Goal: Task Accomplishment & Management: Manage account settings

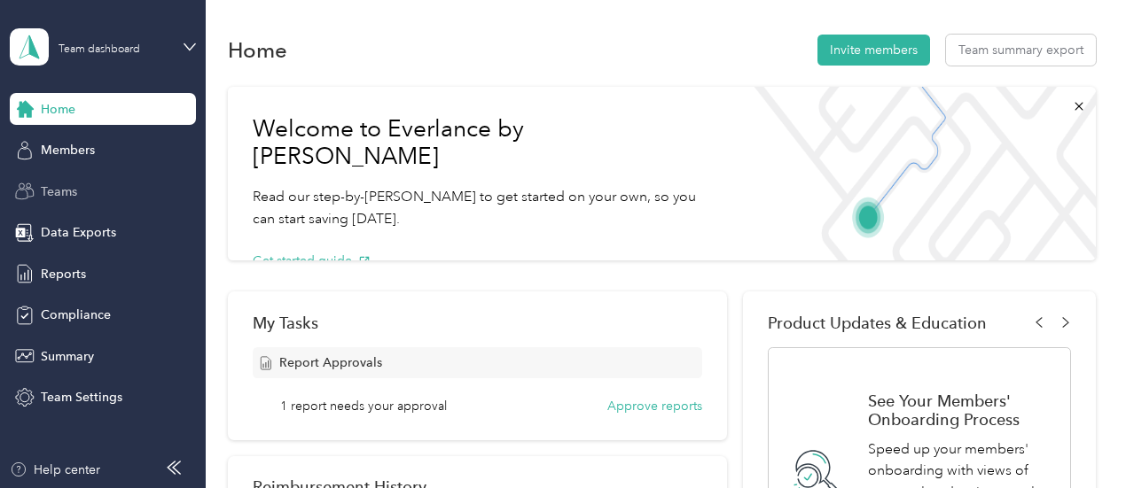
click at [97, 201] on div "Teams" at bounding box center [103, 191] width 186 height 32
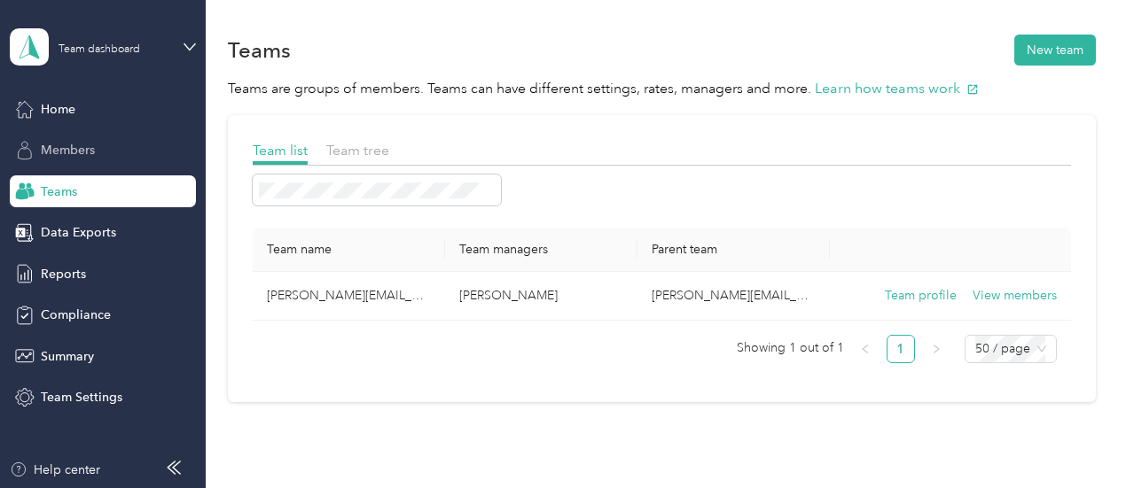
click at [118, 148] on div "Members" at bounding box center [103, 151] width 186 height 32
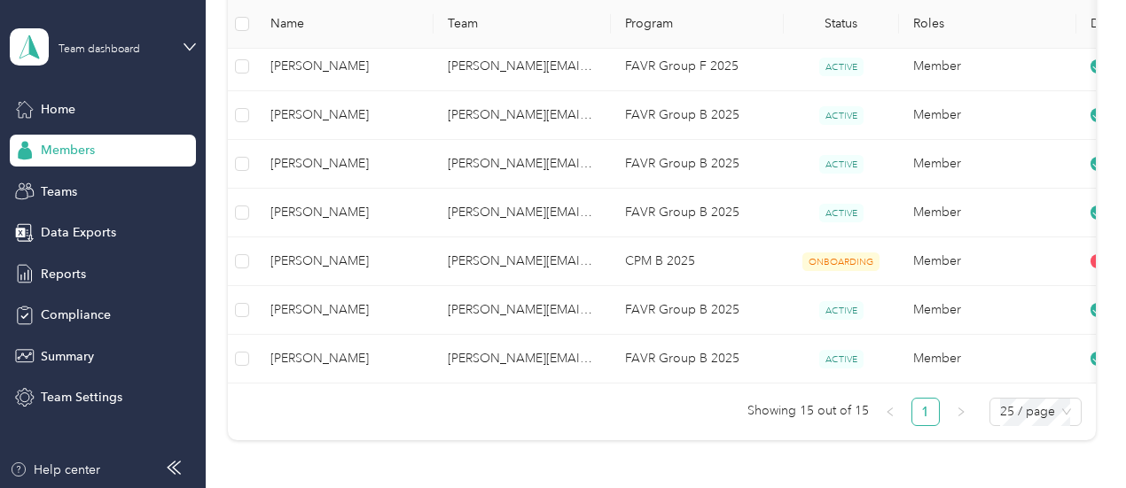
scroll to position [675, 0]
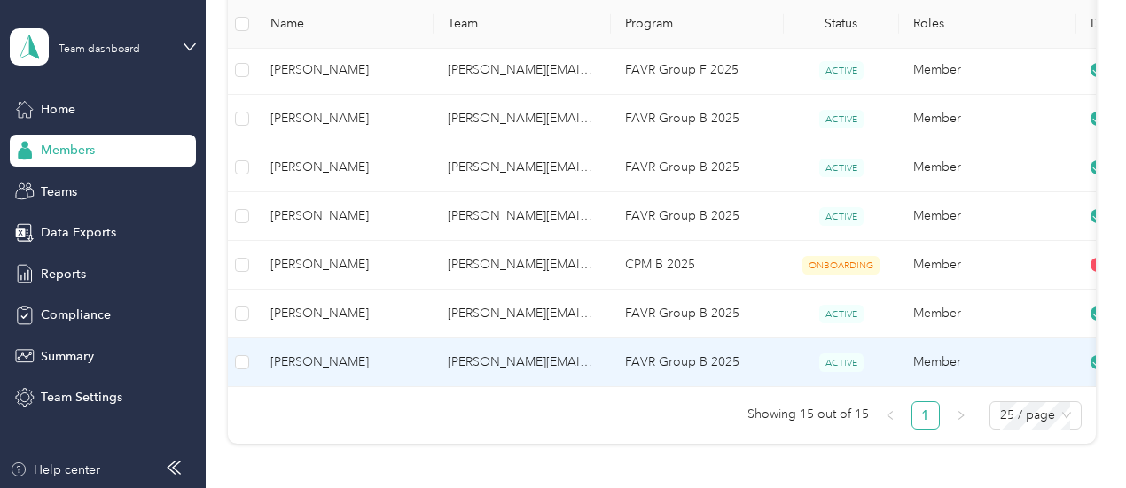
click at [462, 363] on td "[PERSON_NAME][EMAIL_ADDRESS][PERSON_NAME][DOMAIN_NAME]" at bounding box center [521, 363] width 177 height 49
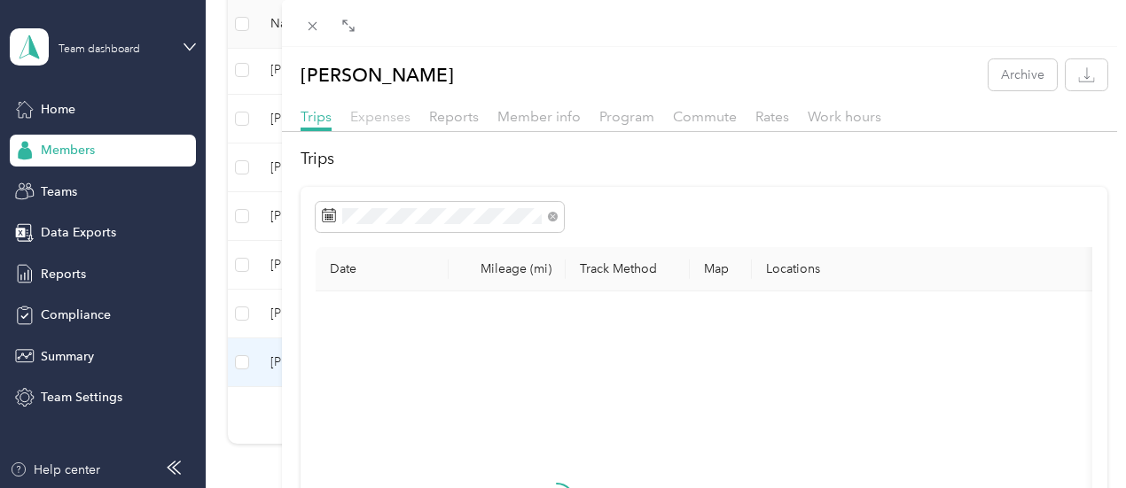
click at [410, 123] on span "Expenses" at bounding box center [380, 116] width 60 height 17
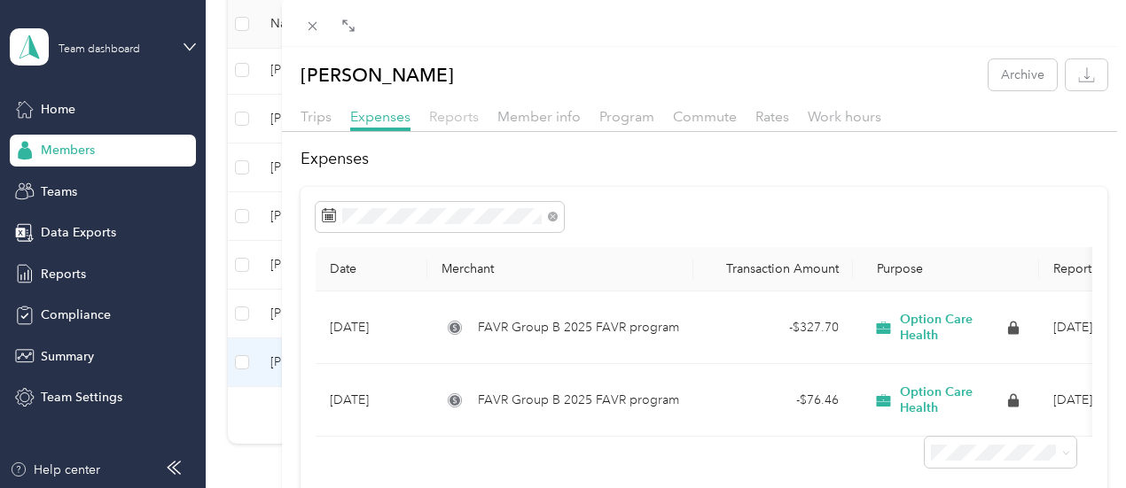
click at [479, 117] on span "Reports" at bounding box center [454, 116] width 50 height 17
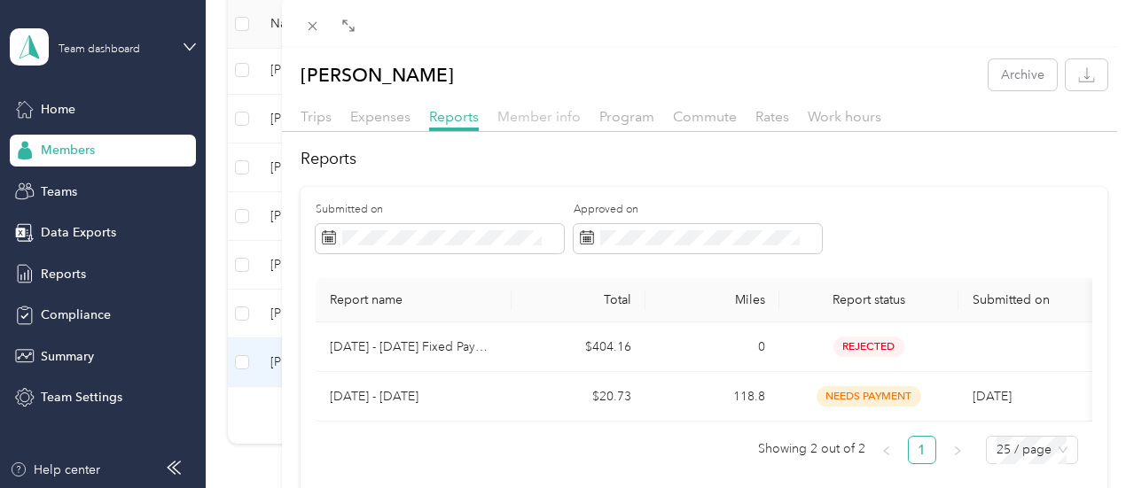
click at [581, 113] on span "Member info" at bounding box center [538, 116] width 83 height 17
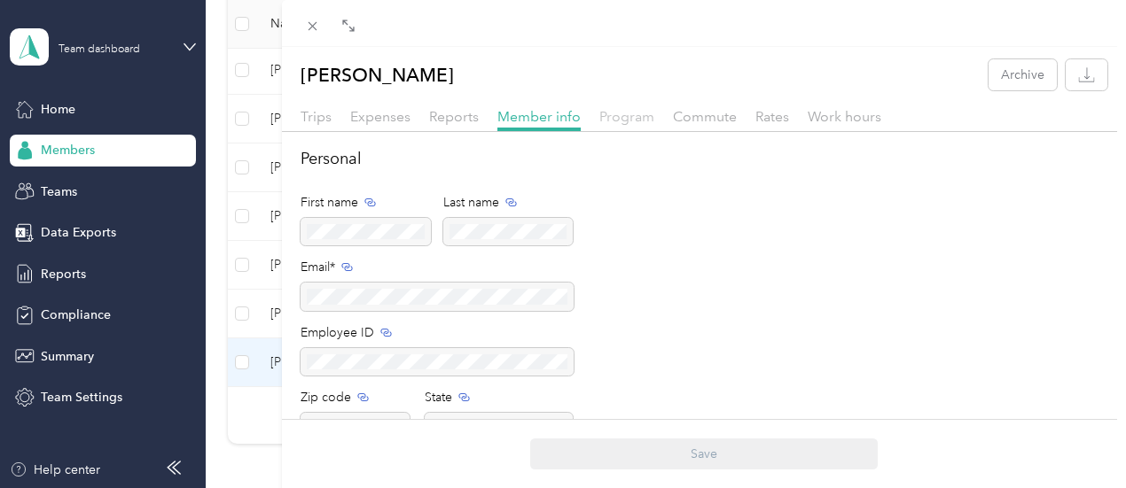
click at [654, 119] on span "Program" at bounding box center [626, 116] width 55 height 17
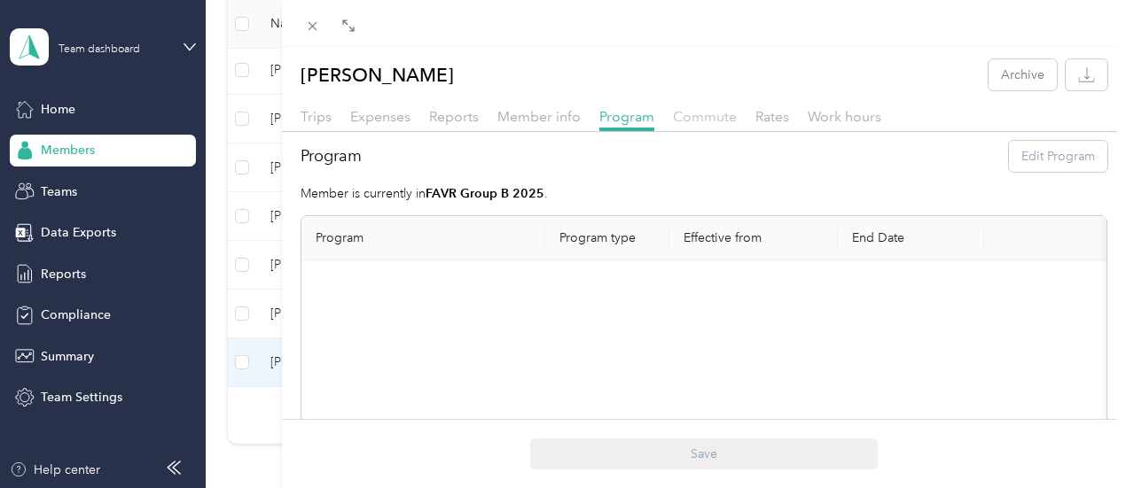
click at [737, 121] on span "Commute" at bounding box center [705, 116] width 64 height 17
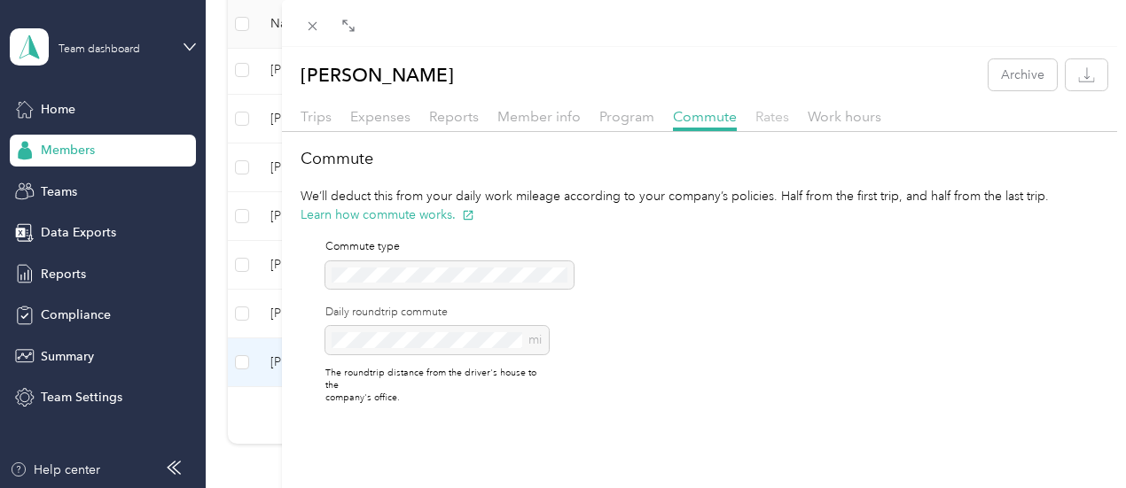
click at [789, 118] on span "Rates" at bounding box center [772, 116] width 34 height 17
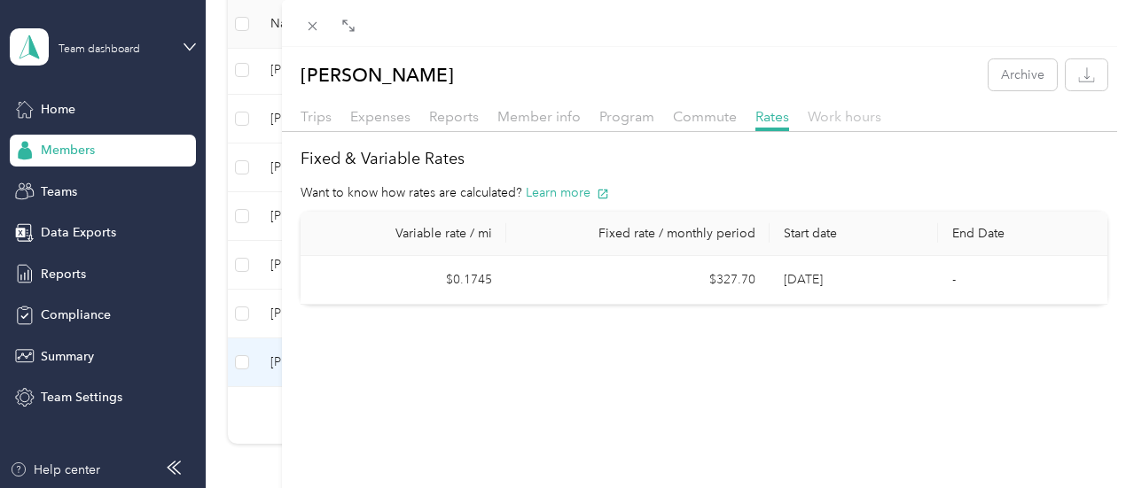
click at [881, 118] on span "Work hours" at bounding box center [844, 116] width 74 height 17
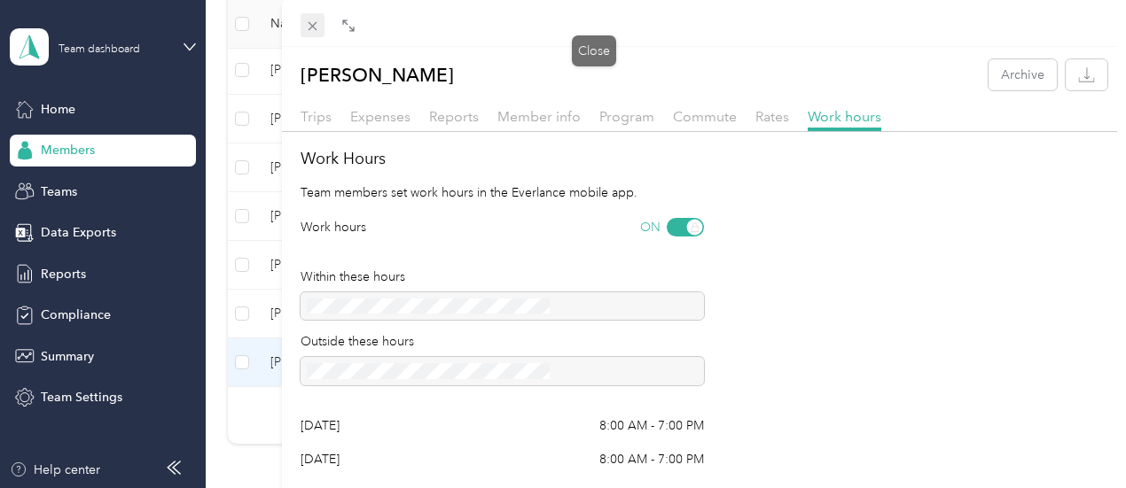
click at [320, 24] on icon at bounding box center [312, 26] width 15 height 15
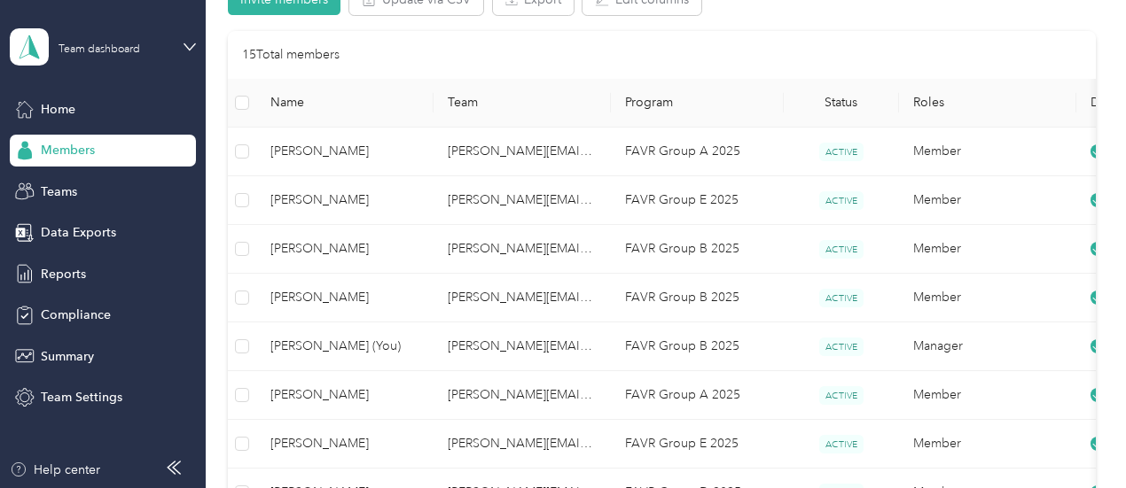
scroll to position [199, 0]
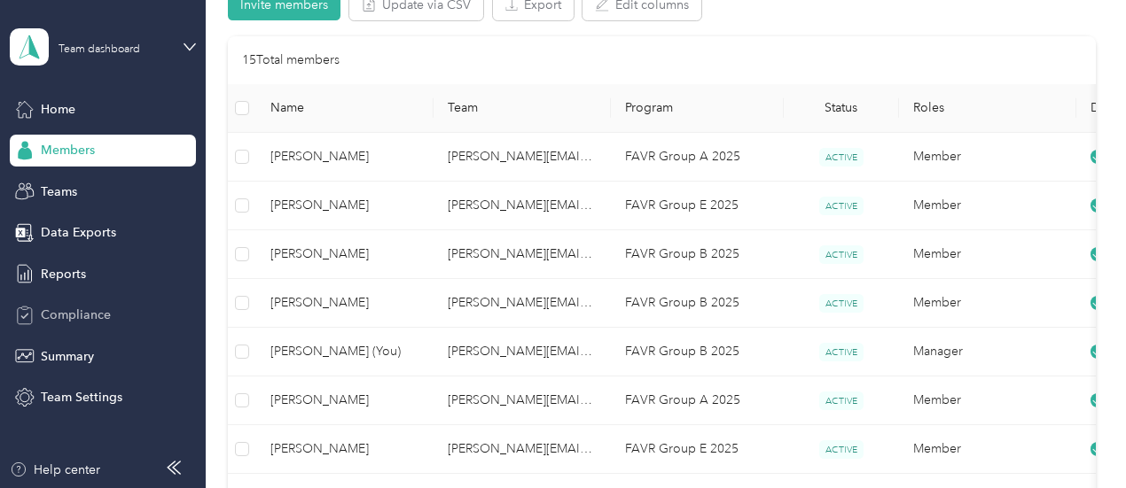
click at [74, 310] on span "Compliance" at bounding box center [76, 315] width 70 height 19
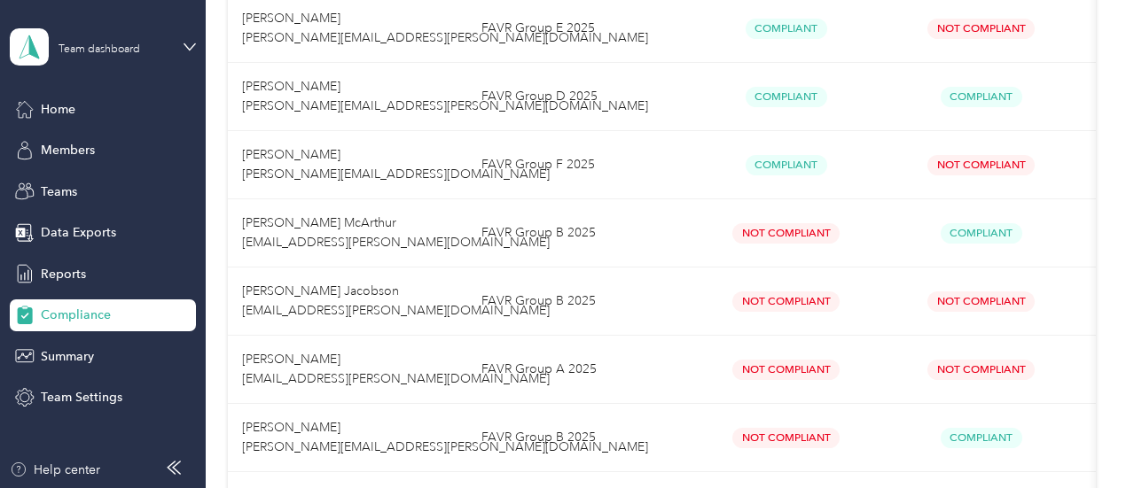
scroll to position [876, 0]
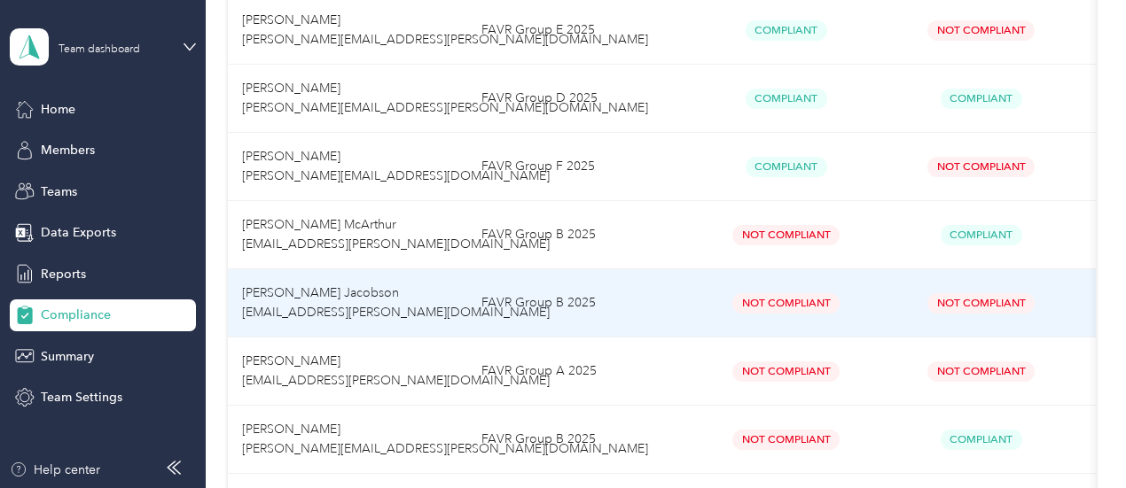
click at [995, 304] on span "Not Compliant" at bounding box center [980, 303] width 107 height 20
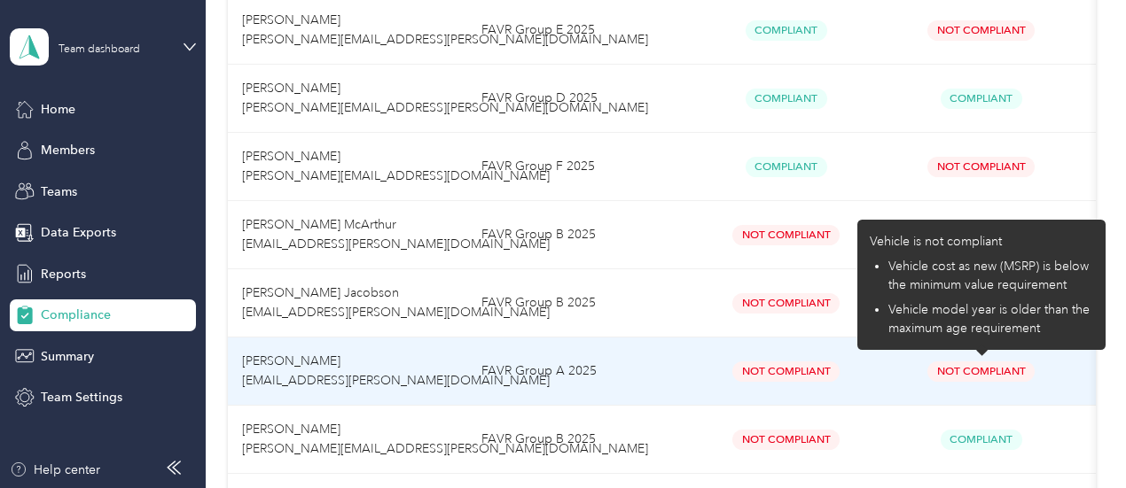
click at [1000, 368] on span "Not Compliant" at bounding box center [980, 372] width 107 height 20
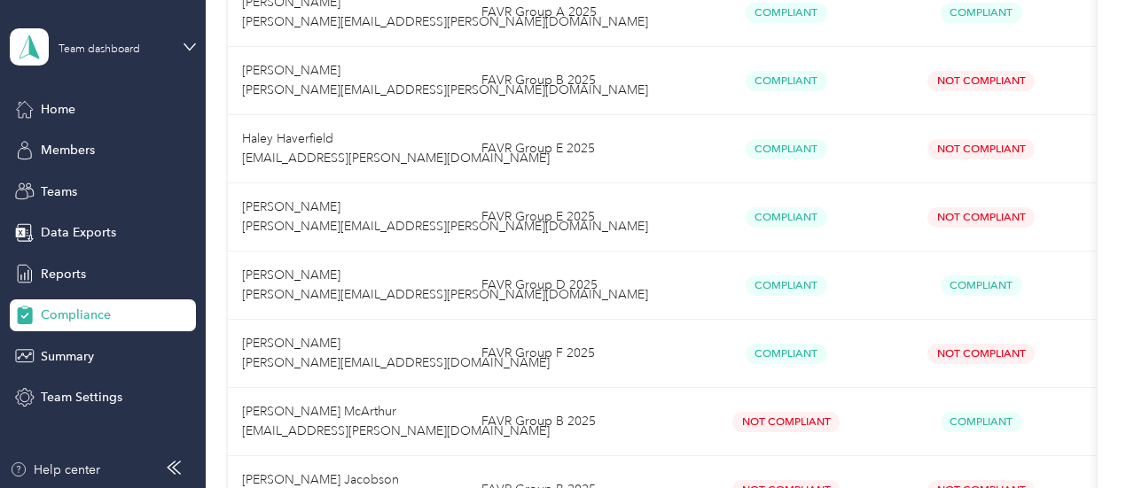
scroll to position [693, 0]
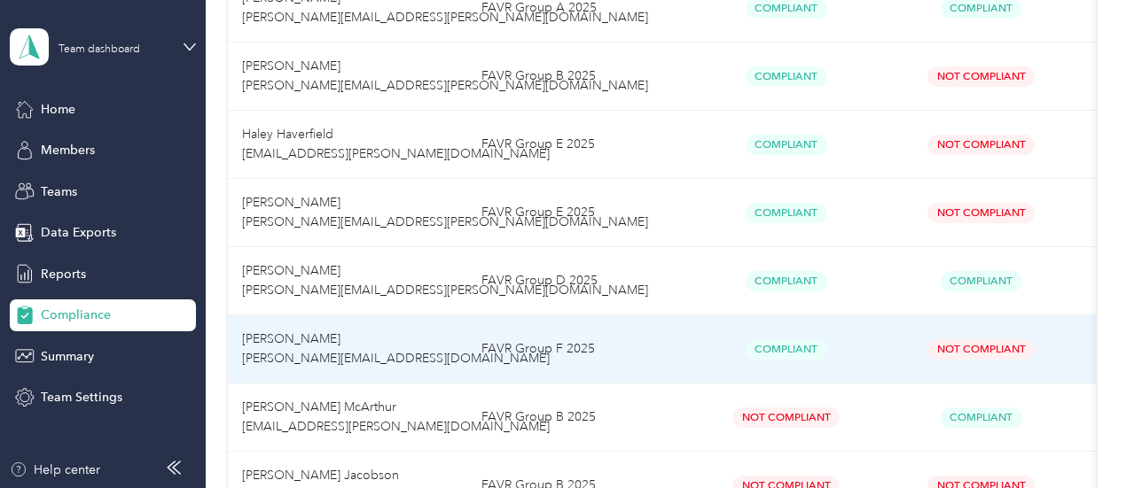
click at [984, 353] on span "Not Compliant" at bounding box center [980, 349] width 107 height 20
click at [1006, 347] on span "Not Compliant" at bounding box center [980, 349] width 107 height 20
click at [1003, 345] on span "Not Compliant" at bounding box center [980, 349] width 107 height 20
click at [989, 348] on span "Not Compliant" at bounding box center [980, 349] width 107 height 20
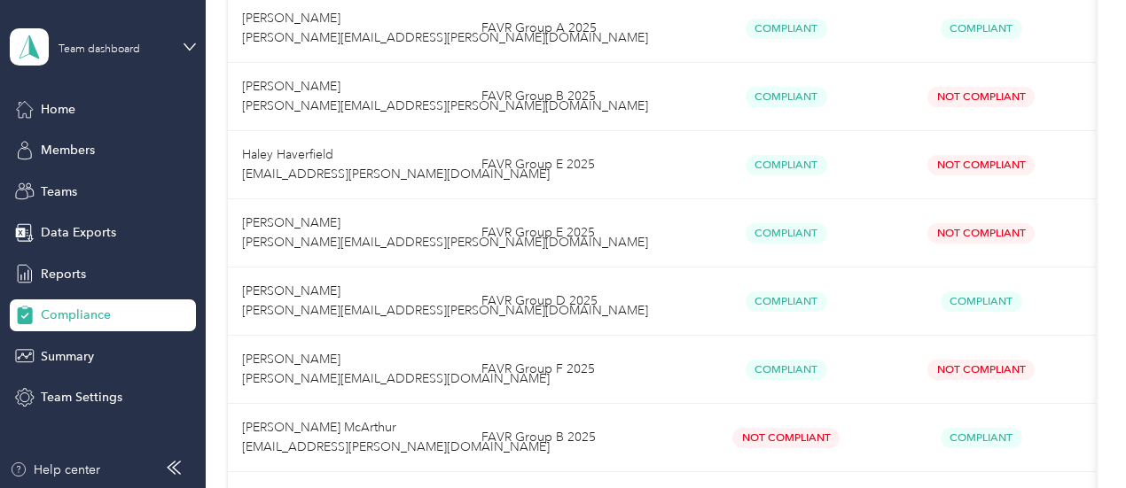
scroll to position [681, 0]
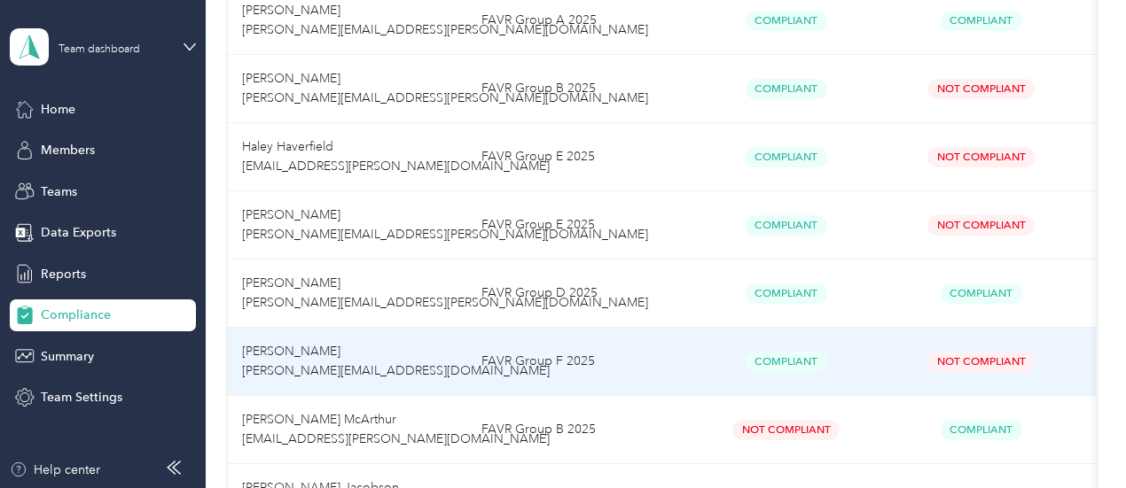
click at [991, 352] on span "Not Compliant" at bounding box center [980, 362] width 107 height 20
click at [975, 362] on span "Not Compliant" at bounding box center [980, 362] width 107 height 20
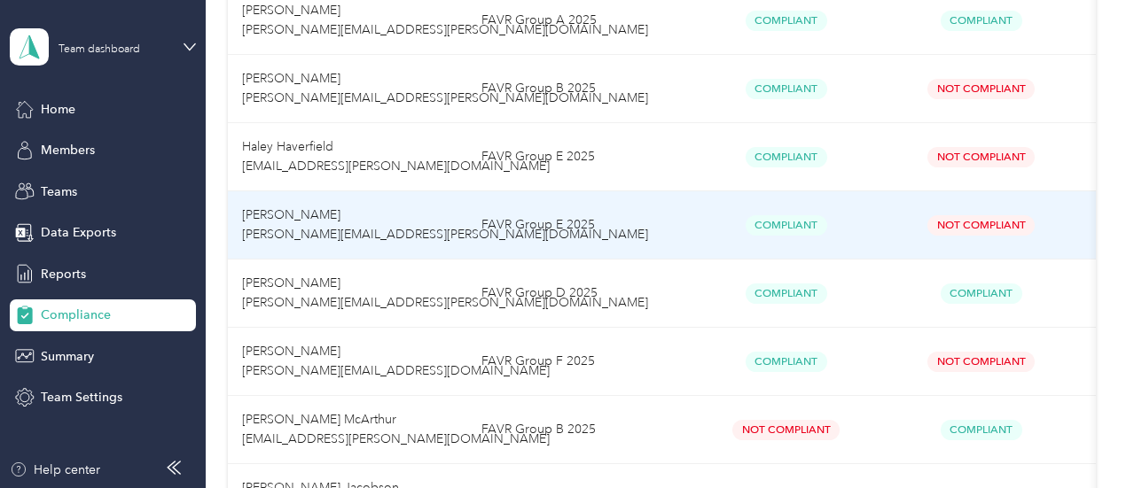
click at [943, 215] on span "Not Compliant" at bounding box center [980, 225] width 107 height 20
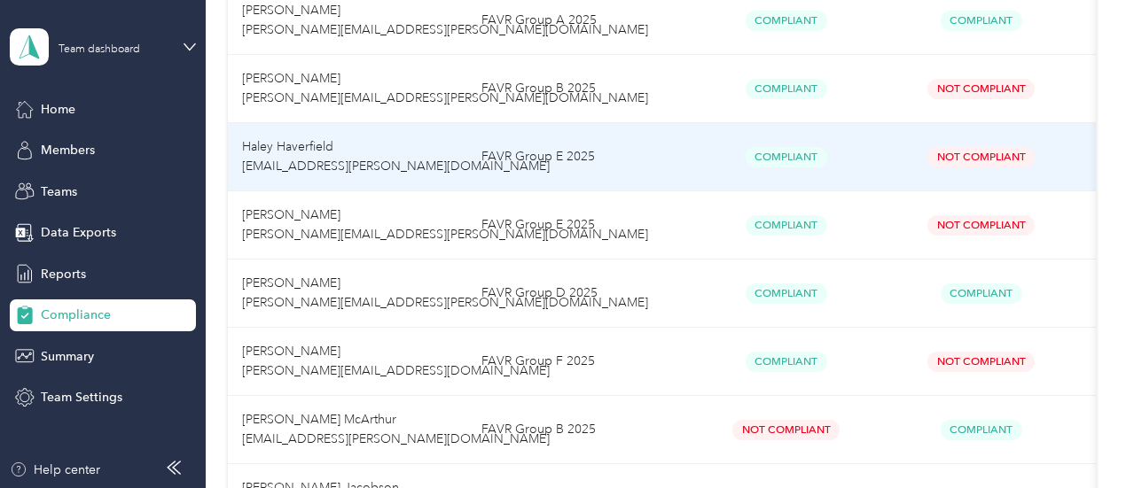
click at [972, 150] on span "Not Compliant" at bounding box center [980, 157] width 107 height 20
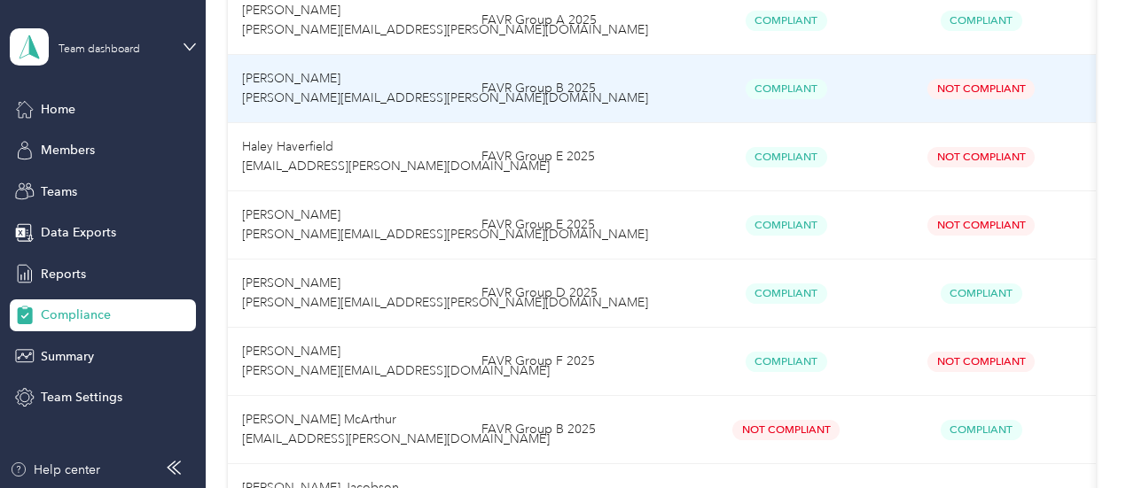
click at [1089, 88] on td "View history" at bounding box center [1145, 89] width 133 height 68
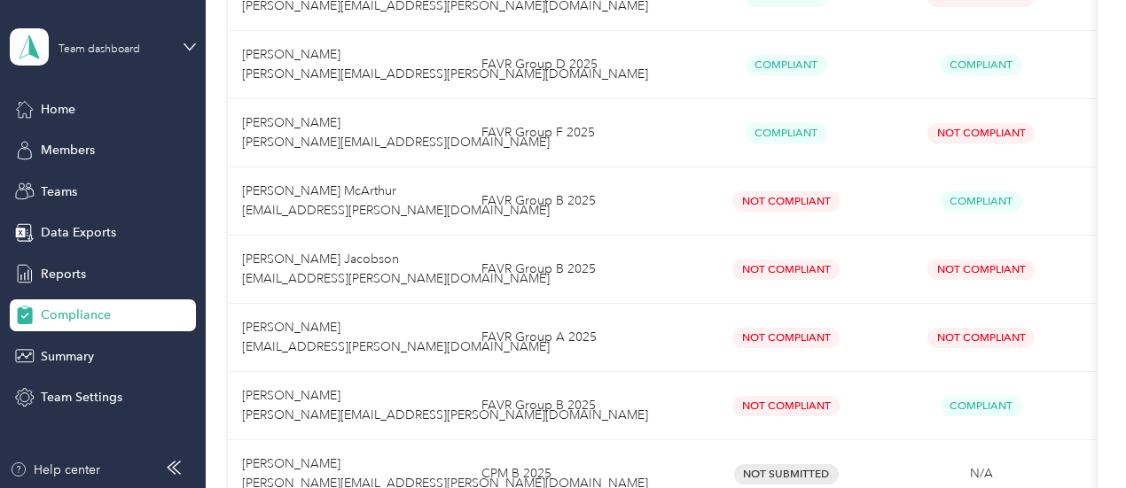
scroll to position [920, 0]
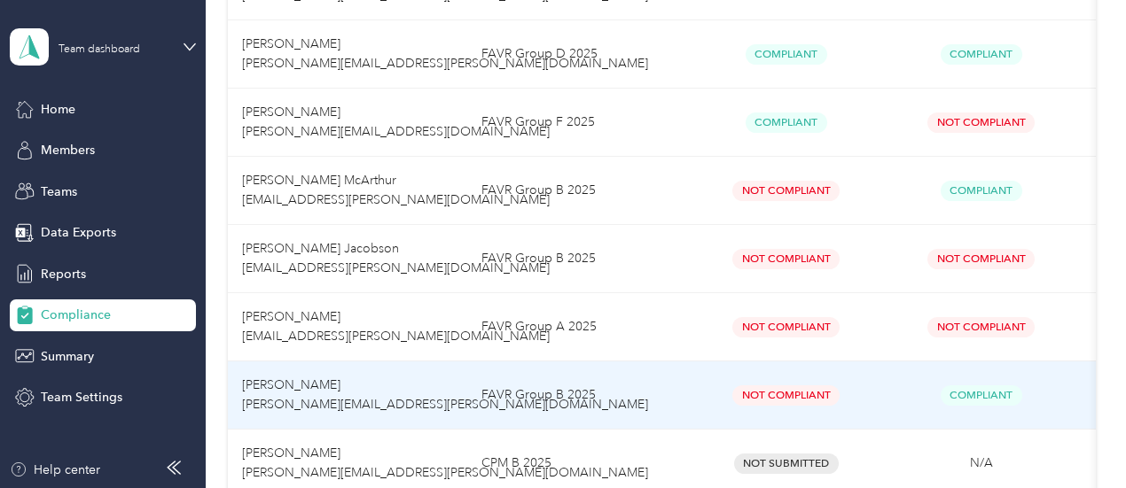
click at [1088, 362] on td "View history" at bounding box center [1145, 396] width 133 height 68
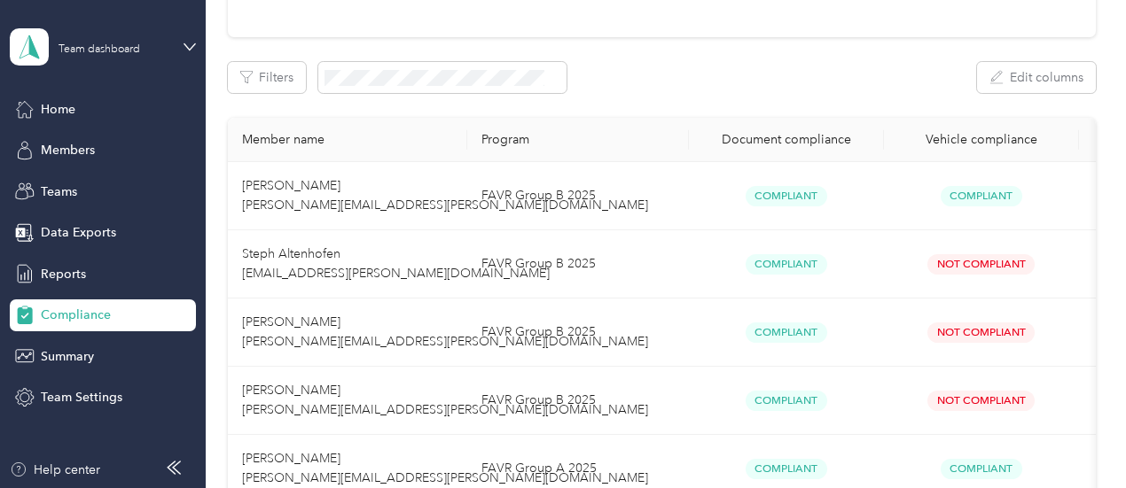
scroll to position [198, 0]
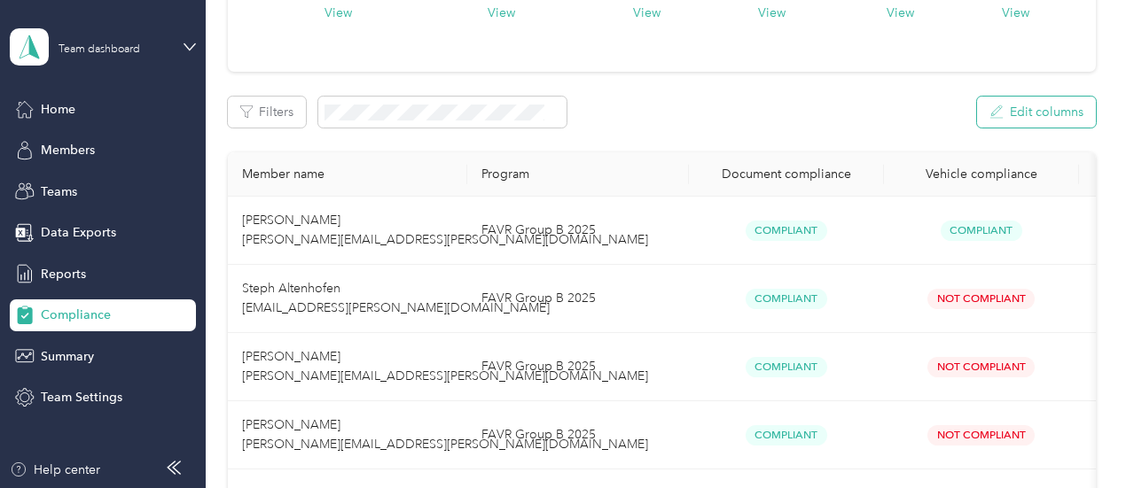
click at [1014, 108] on button "Edit columns" at bounding box center [1036, 112] width 119 height 31
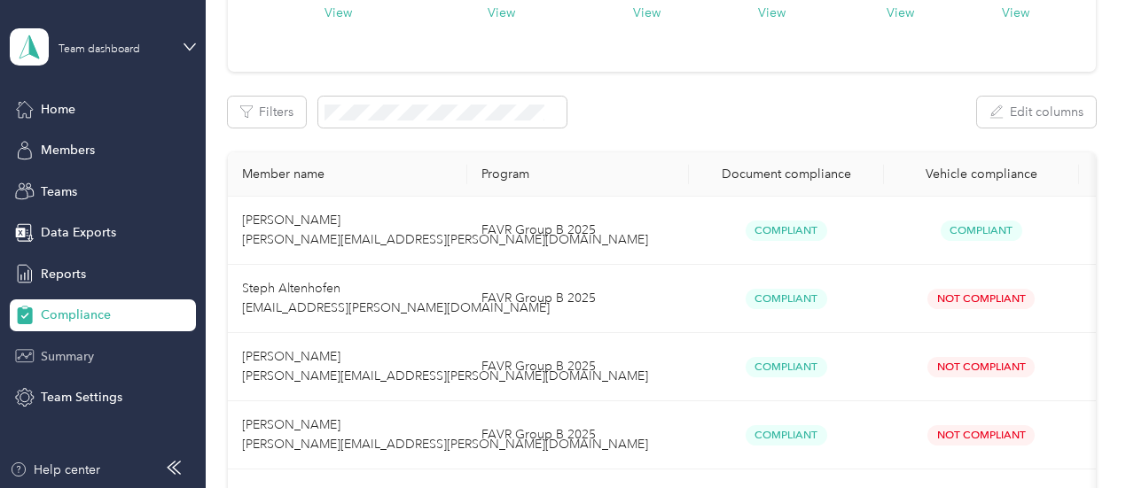
click at [82, 357] on span "Summary" at bounding box center [67, 356] width 53 height 19
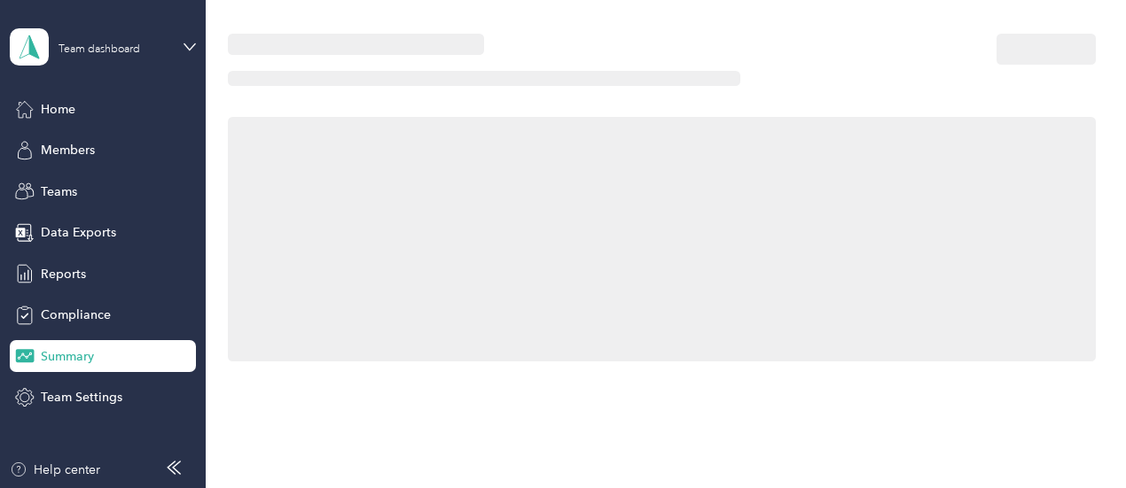
scroll to position [198, 0]
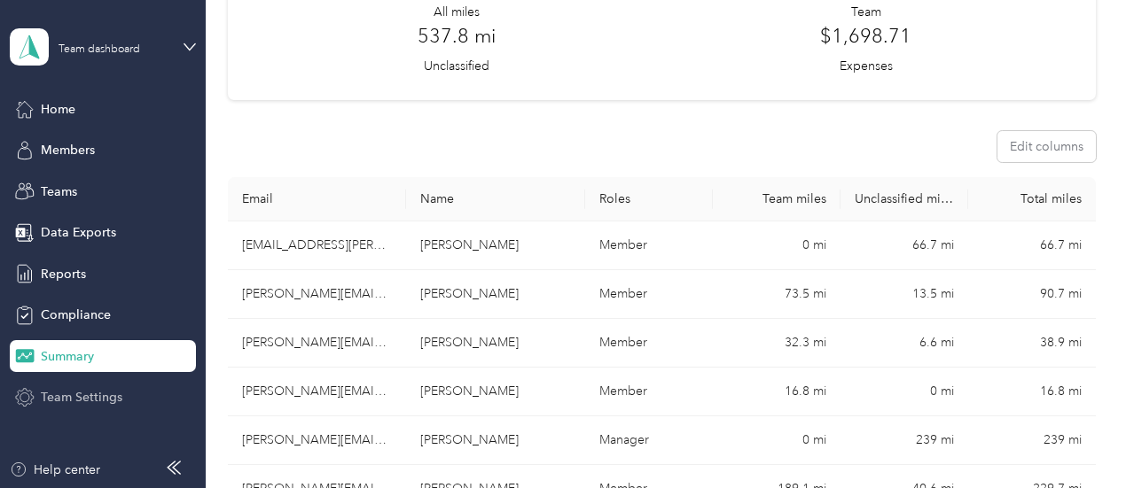
click at [67, 391] on span "Team Settings" at bounding box center [82, 397] width 82 height 19
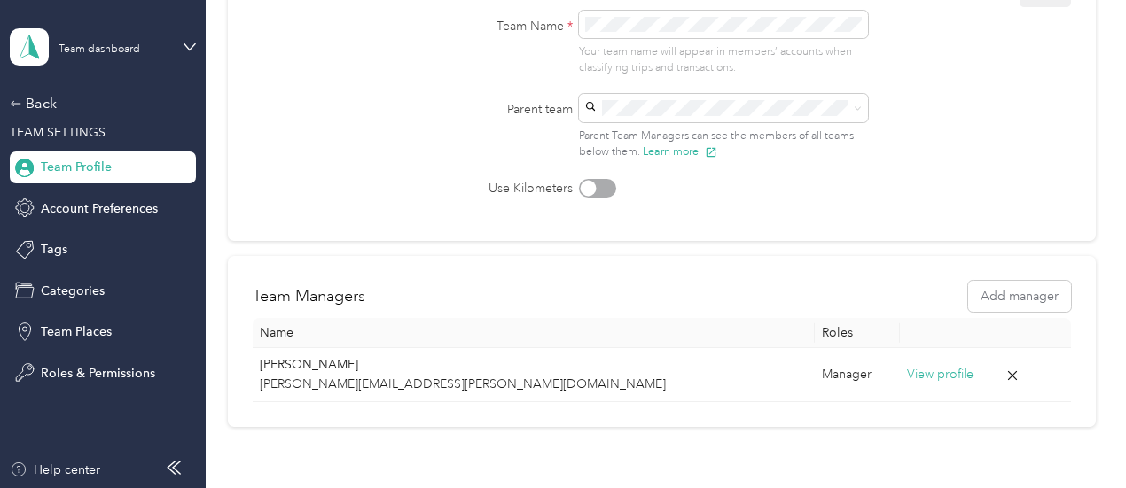
click at [106, 160] on span "Team Profile" at bounding box center [76, 167] width 71 height 19
click at [71, 212] on span "Account Preferences" at bounding box center [99, 208] width 117 height 19
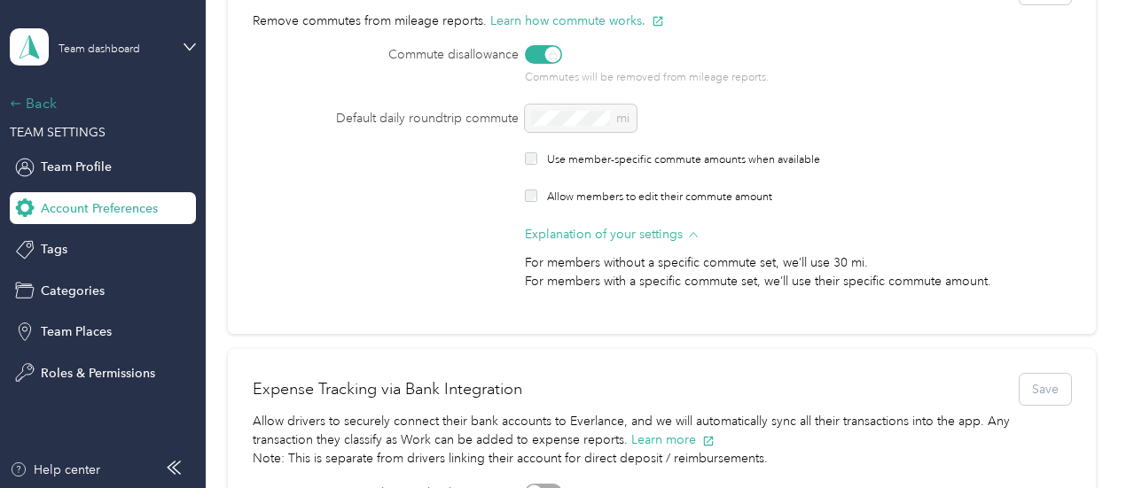
click at [39, 107] on div "Back" at bounding box center [98, 103] width 177 height 21
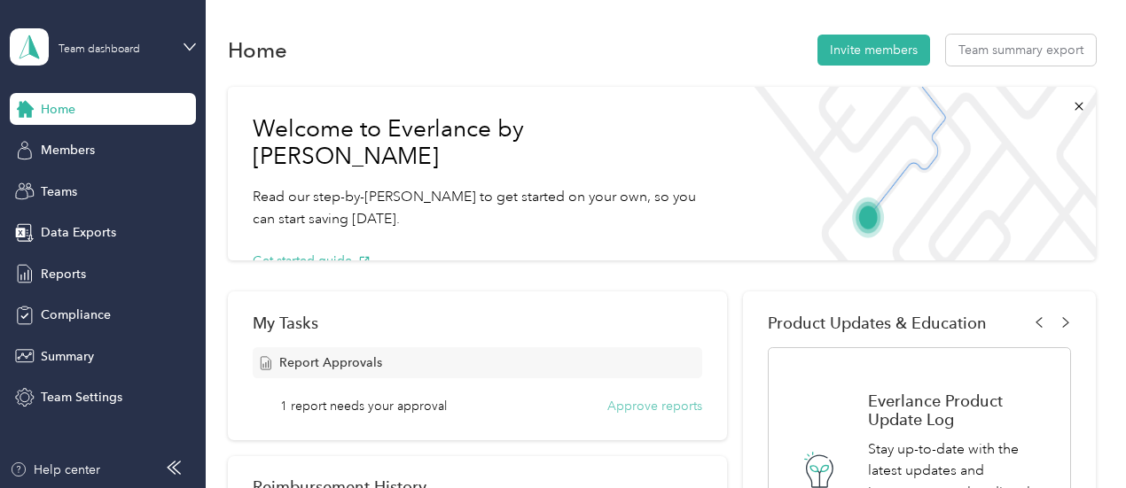
click at [663, 409] on button "Approve reports" at bounding box center [654, 406] width 95 height 19
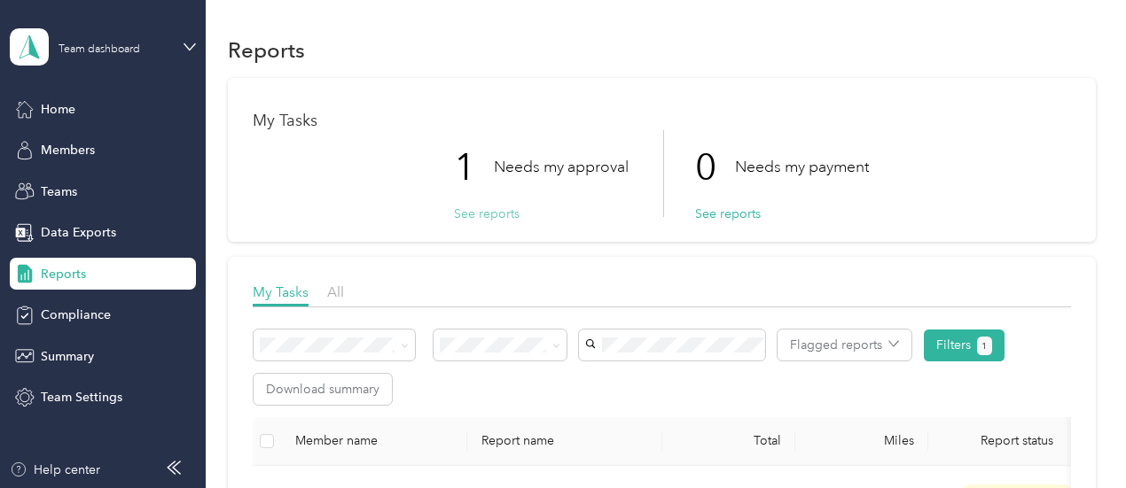
click at [485, 208] on button "See reports" at bounding box center [487, 214] width 66 height 19
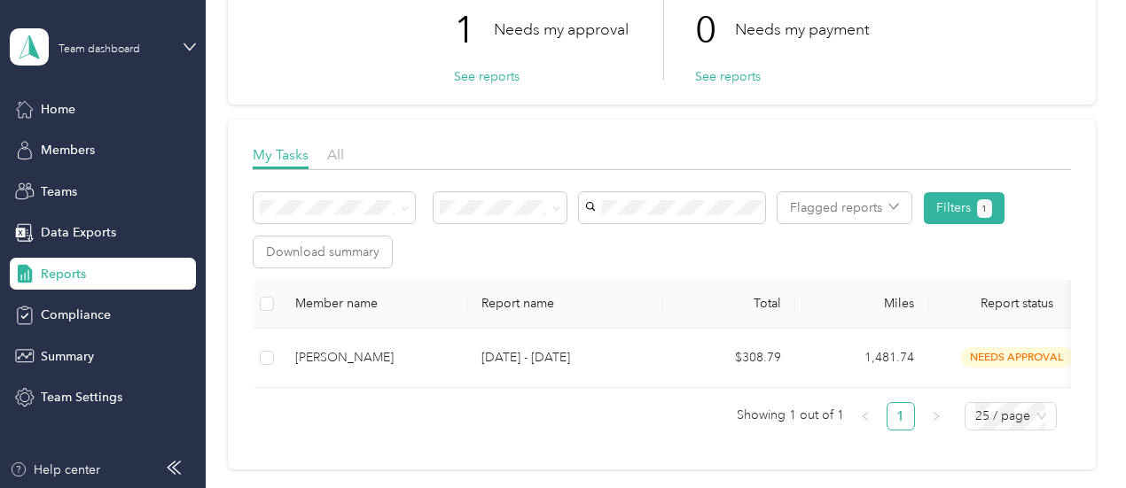
scroll to position [169, 0]
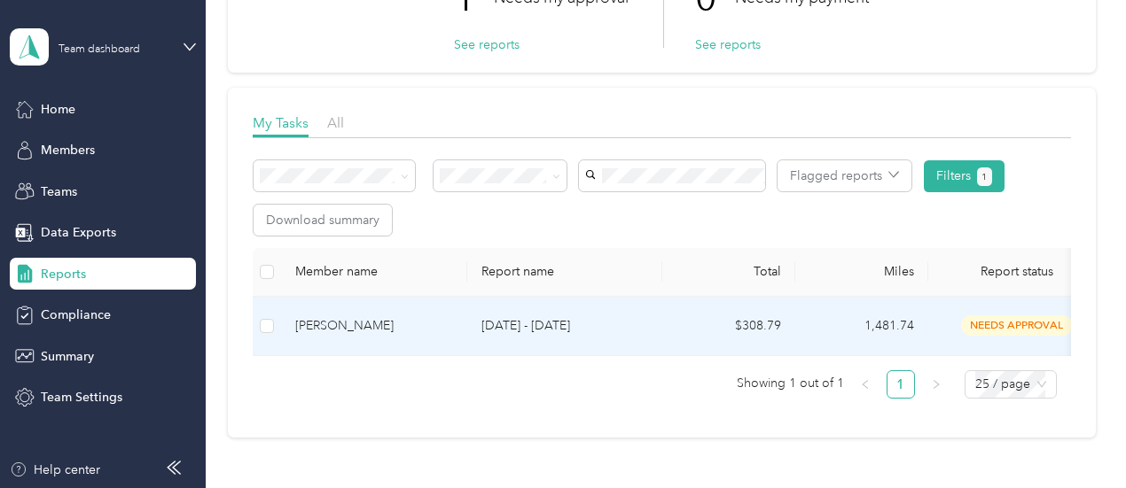
click at [1010, 328] on span "needs approval" at bounding box center [1017, 326] width 112 height 20
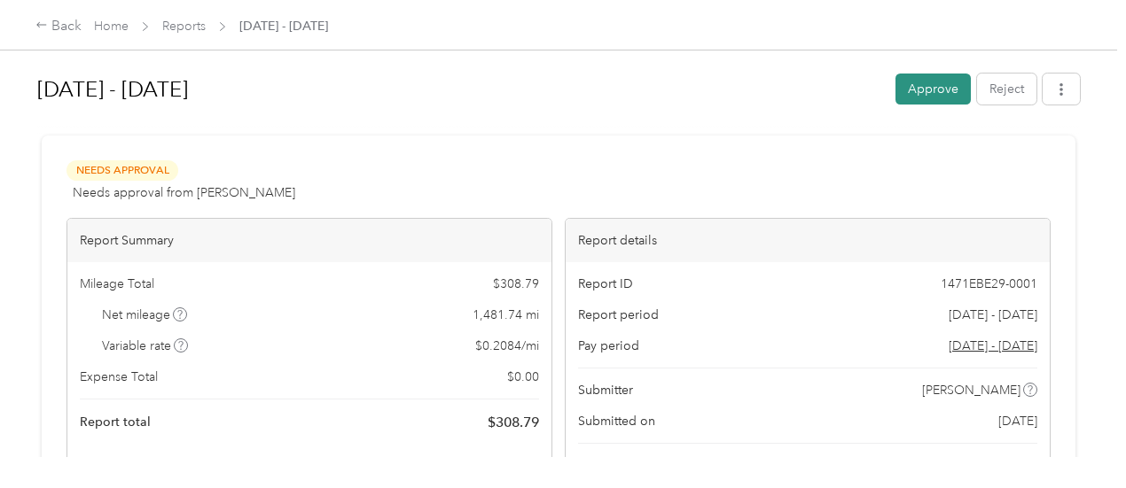
click at [916, 102] on button "Approve" at bounding box center [932, 89] width 75 height 31
